Goal: Find specific page/section

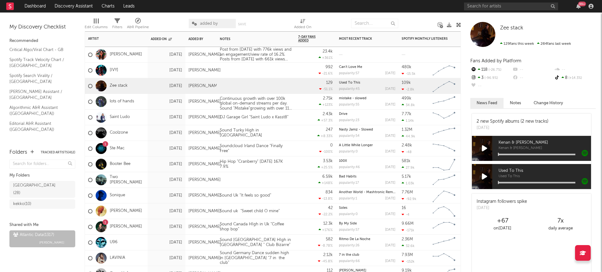
click at [140, 99] on div "lots of hands" at bounding box center [116, 102] width 63 height 16
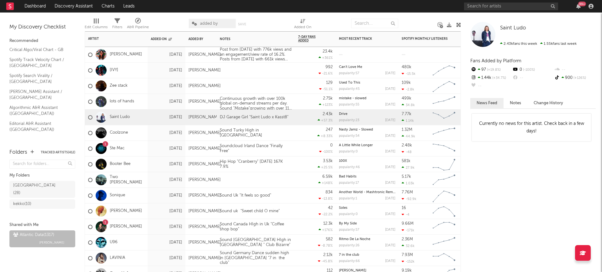
click at [149, 130] on div "[DATE]" at bounding box center [167, 133] width 38 height 16
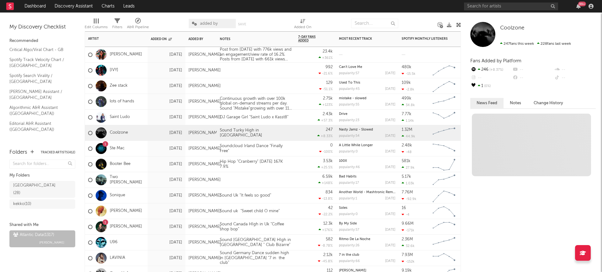
click at [145, 88] on div "Zee stack" at bounding box center [116, 86] width 63 height 16
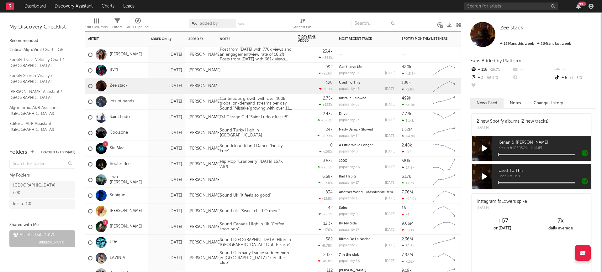
click at [146, 65] on div "[IVY]" at bounding box center [116, 71] width 63 height 16
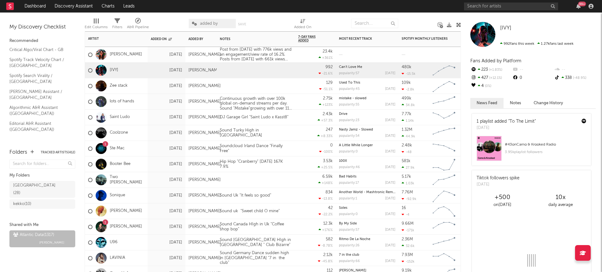
click at [201, 25] on span "added by" at bounding box center [209, 24] width 18 height 4
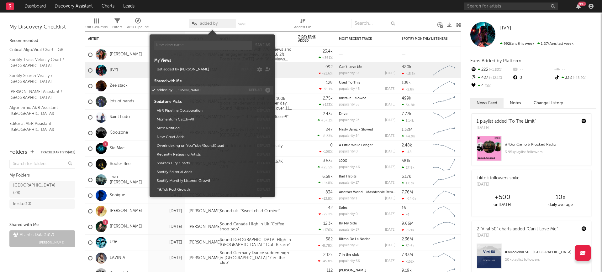
click at [174, 87] on button "added by [PERSON_NAME]" at bounding box center [199, 90] width 91 height 9
drag, startPoint x: 188, startPoint y: 89, endPoint x: 184, endPoint y: 83, distance: 7.7
click at [187, 86] on button "added by [PERSON_NAME]" at bounding box center [199, 90] width 91 height 9
click at [163, 26] on div at bounding box center [169, 24] width 30 height 16
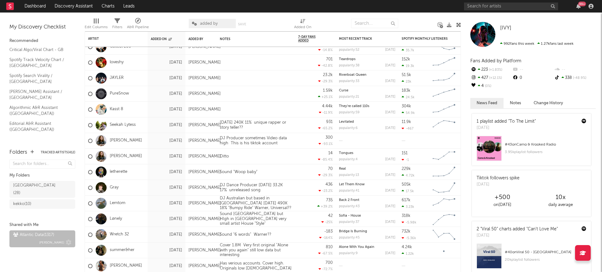
click at [35, 232] on div "Atlantic Data ( 1317 )" at bounding box center [33, 236] width 41 height 8
